Goal: Communication & Community: Answer question/provide support

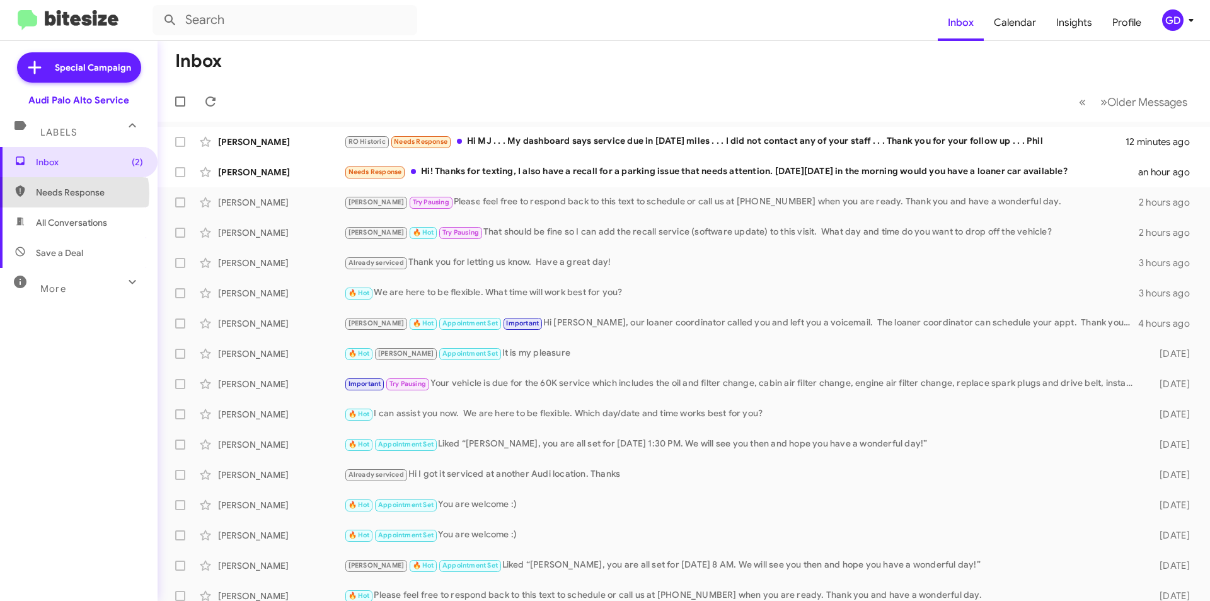
click at [58, 193] on span "Needs Response" at bounding box center [89, 192] width 107 height 13
type input "in:needs-response"
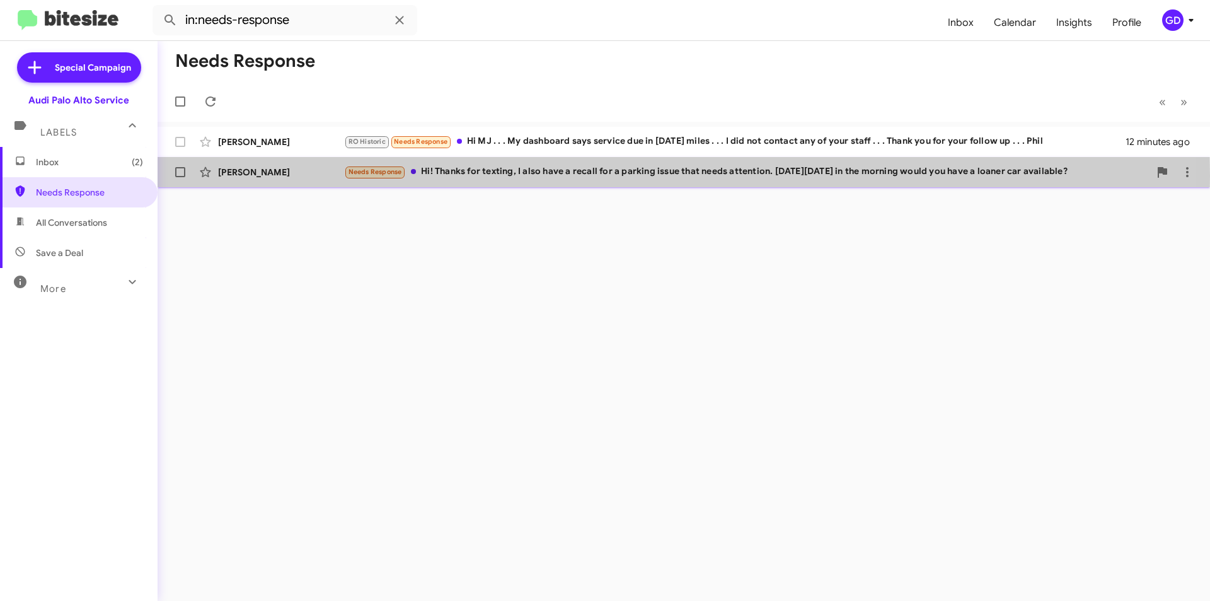
click at [482, 176] on div "Needs Response Hi! Thanks for texting, I also have a recall for a parking issue…" at bounding box center [746, 171] width 805 height 14
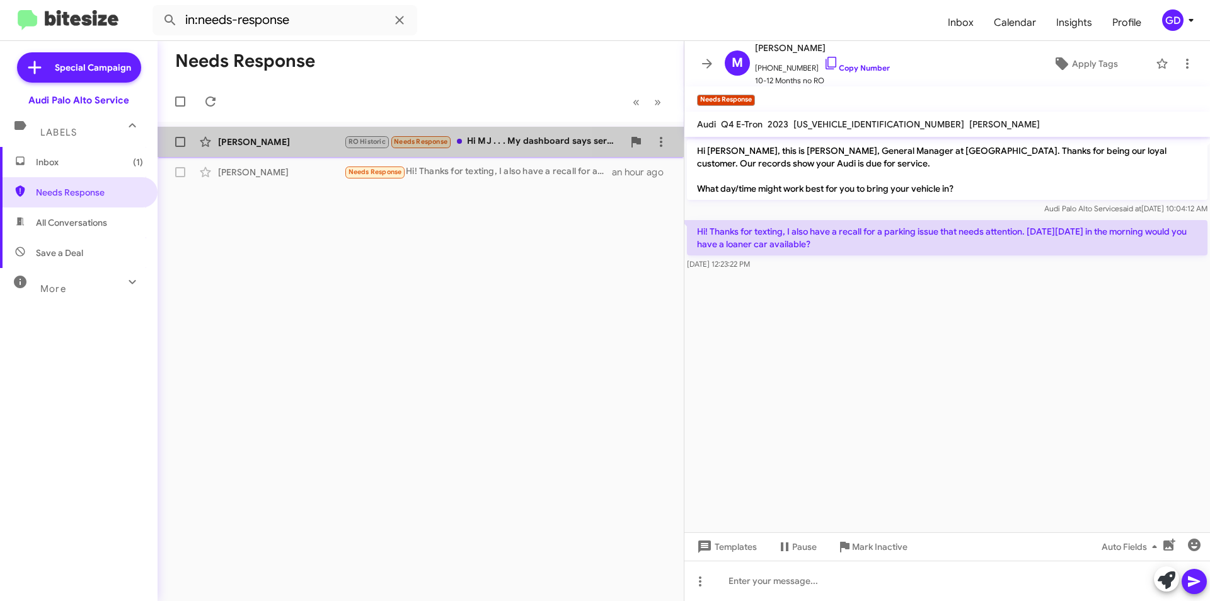
click at [238, 144] on div "[PERSON_NAME]" at bounding box center [281, 141] width 126 height 13
